Goal: Contribute content

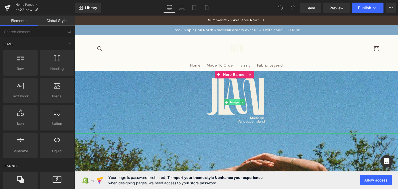
click at [236, 99] on link "Image" at bounding box center [232, 102] width 16 height 6
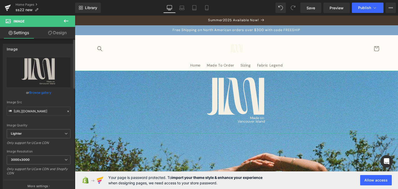
click at [39, 92] on link "Browse gallery" at bounding box center [40, 92] width 22 height 9
click at [181, 10] on icon at bounding box center [182, 9] width 5 height 2
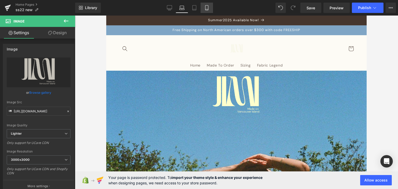
click at [207, 9] on icon at bounding box center [206, 9] width 3 height 0
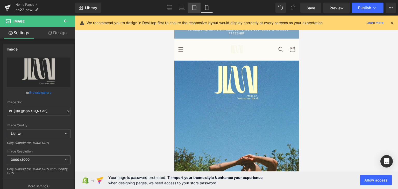
click at [197, 8] on icon at bounding box center [194, 7] width 5 height 5
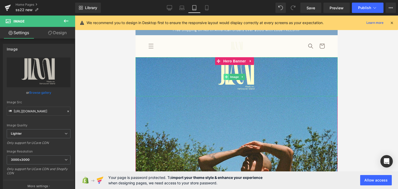
click at [228, 77] on span at bounding box center [226, 77] width 5 height 6
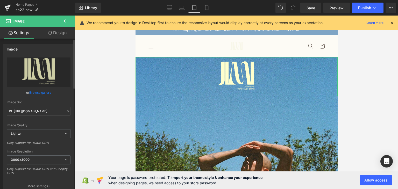
click at [44, 93] on link "Browse gallery" at bounding box center [40, 92] width 22 height 9
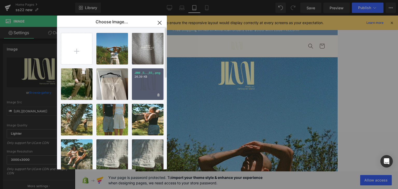
click at [140, 84] on div "JIMI _5..._55_.png 26.39 KB" at bounding box center [148, 84] width 32 height 32
type input "[URL][DOMAIN_NAME]"
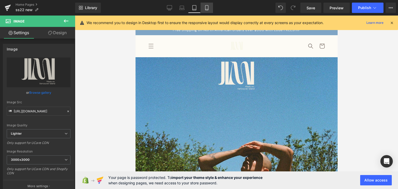
click at [202, 6] on link "Mobile" at bounding box center [207, 8] width 12 height 10
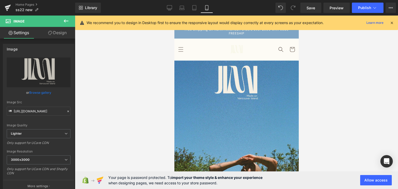
scroll to position [3, 0]
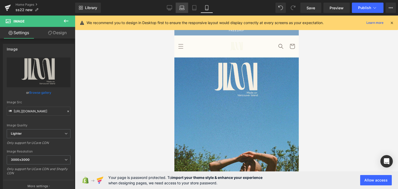
click at [180, 6] on icon at bounding box center [182, 7] width 4 height 2
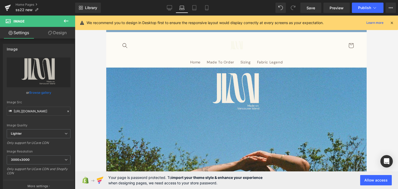
scroll to position [13, 0]
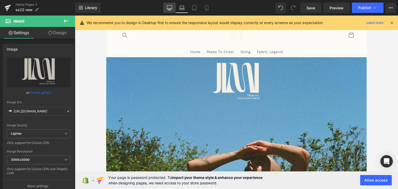
click at [172, 9] on icon at bounding box center [169, 9] width 5 height 0
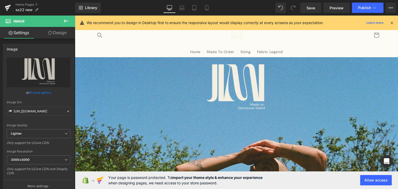
scroll to position [0, 0]
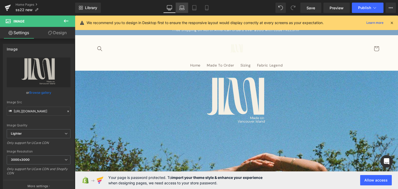
click at [183, 11] on link "Laptop" at bounding box center [182, 8] width 12 height 10
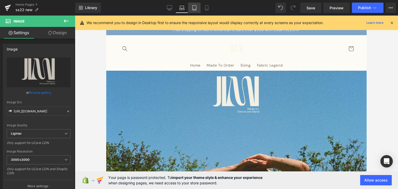
click at [190, 11] on link "Tablet" at bounding box center [194, 8] width 12 height 10
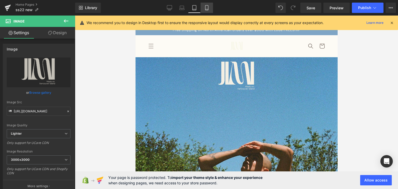
click at [205, 11] on link "Mobile" at bounding box center [207, 8] width 12 height 10
type input "66"
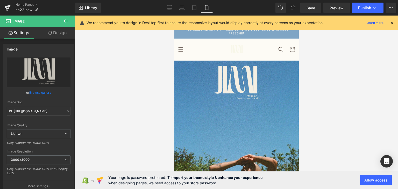
scroll to position [3, 0]
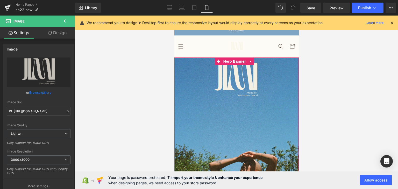
click at [233, 125] on div at bounding box center [236, 167] width 124 height 219
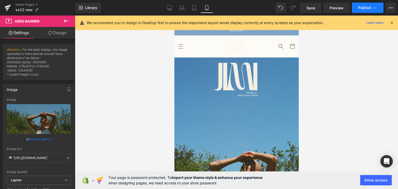
click at [365, 11] on button "Publish" at bounding box center [368, 8] width 32 height 10
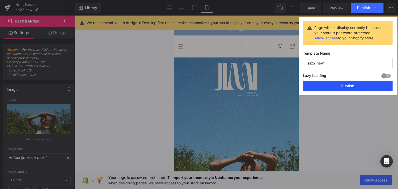
click at [344, 90] on button "Publish" at bounding box center [348, 86] width 90 height 10
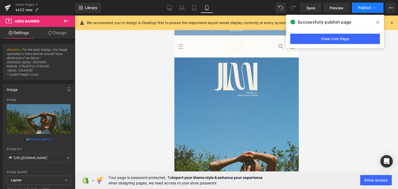
click at [358, 9] on button "Publish" at bounding box center [368, 8] width 32 height 10
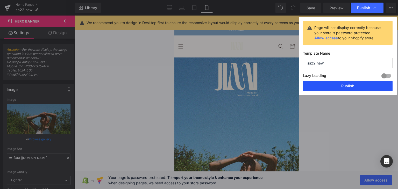
click at [330, 85] on button "Publish" at bounding box center [348, 86] width 90 height 10
